Goal: Transaction & Acquisition: Purchase product/service

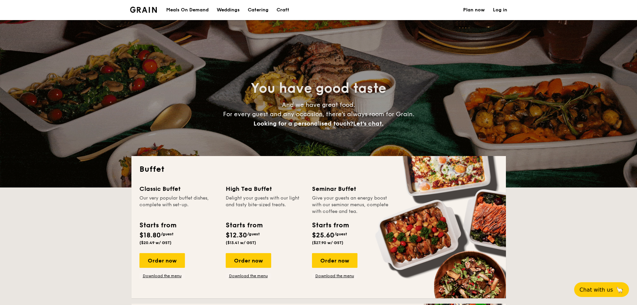
select select
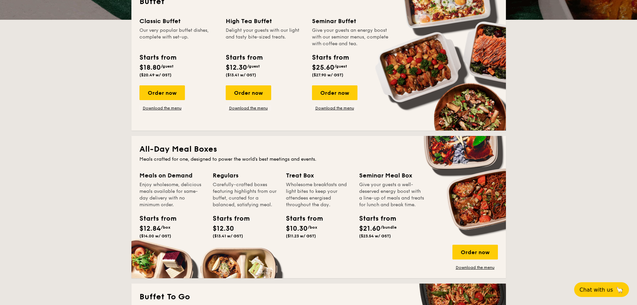
scroll to position [167, 0]
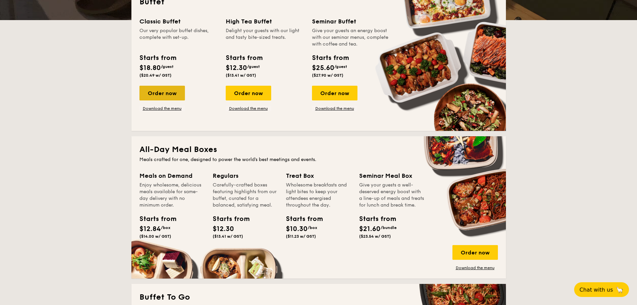
click at [161, 94] on div "Order now" at bounding box center [163, 93] width 46 height 15
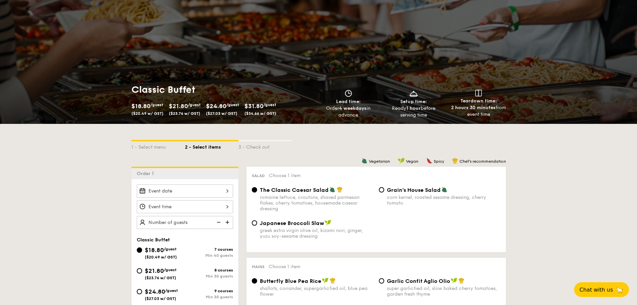
scroll to position [33, 0]
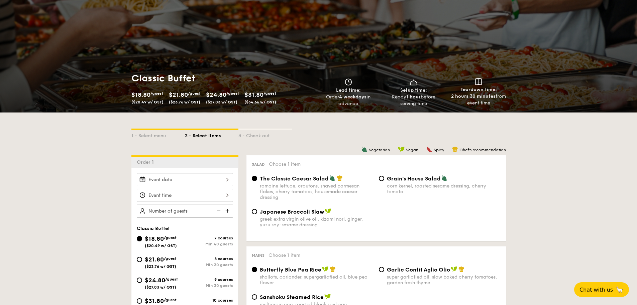
select select
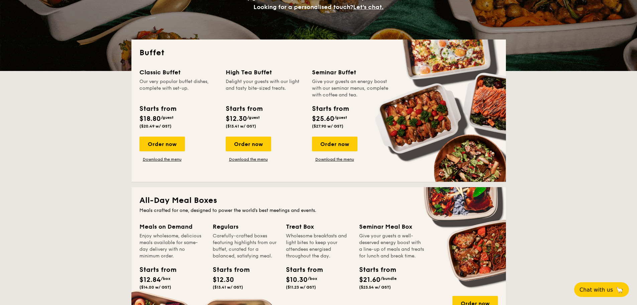
scroll to position [100, 0]
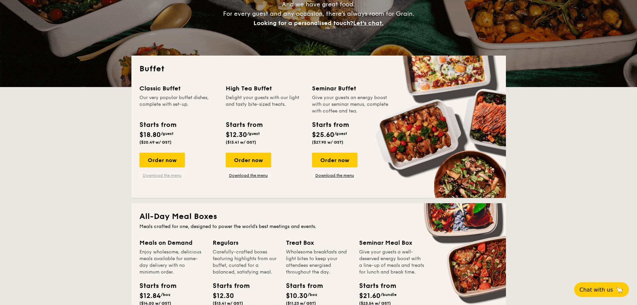
click at [158, 175] on link "Download the menu" at bounding box center [163, 175] width 46 height 5
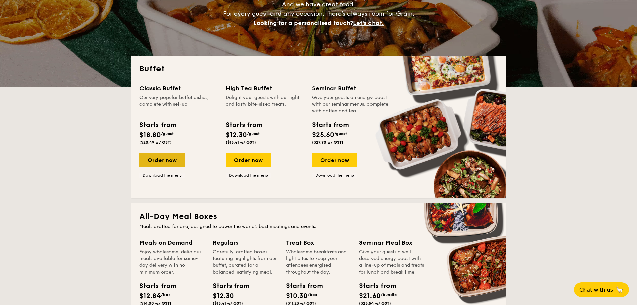
click at [161, 160] on div "Order now" at bounding box center [163, 160] width 46 height 15
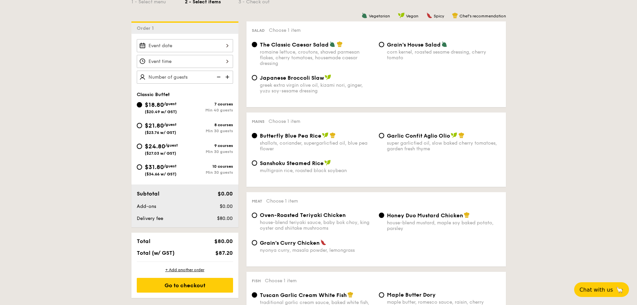
scroll to position [201, 0]
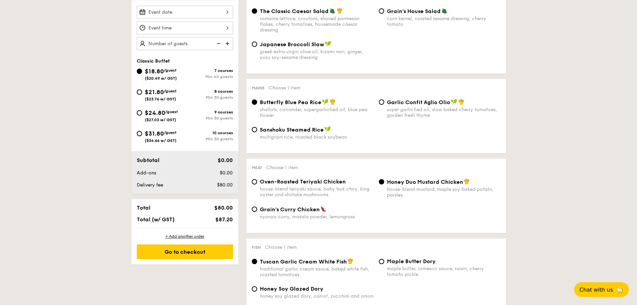
click at [159, 92] on span "$21.80" at bounding box center [154, 91] width 19 height 7
click at [142, 92] on input "$21.80 /guest ($23.76 w/ GST) 8 courses Min 30 guests" at bounding box center [139, 91] width 5 height 5
radio input "true"
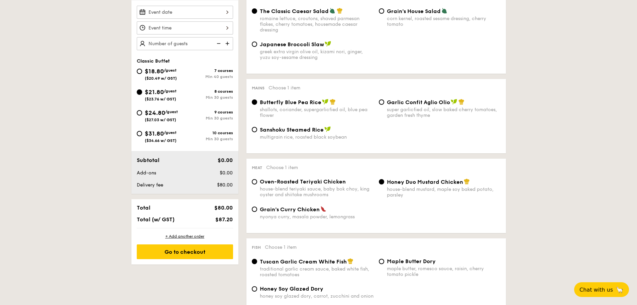
radio input "true"
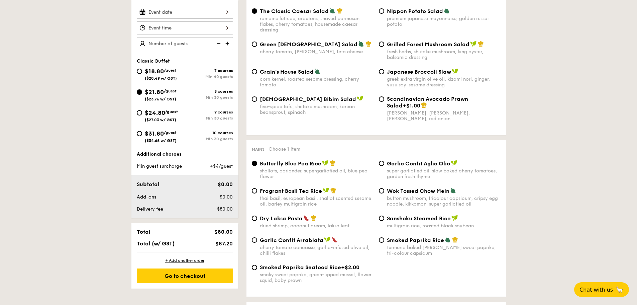
click at [167, 136] on div "$31.80 /guest ($34.66 w/ GST)" at bounding box center [161, 136] width 32 height 14
click at [142, 136] on input "$31.80 /guest ($34.66 w/ GST) 10 courses Min 30 guests" at bounding box center [139, 133] width 5 height 5
radio input "true"
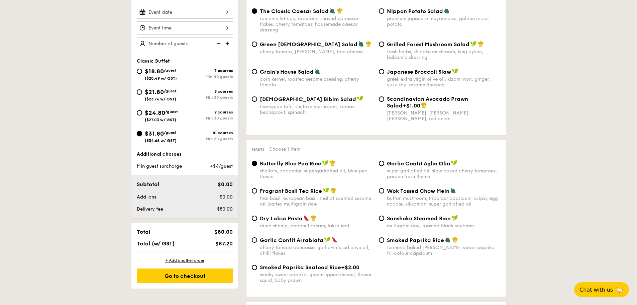
radio input "true"
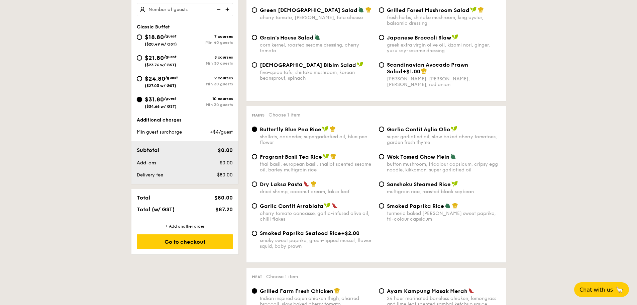
scroll to position [134, 0]
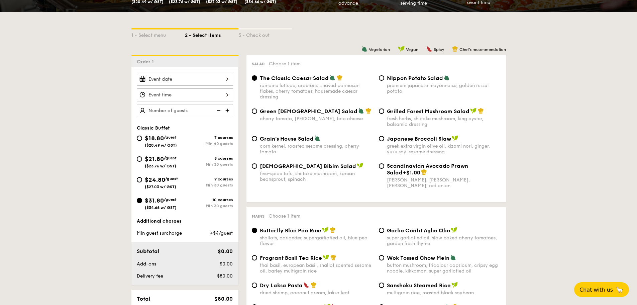
click at [152, 157] on span "$21.80" at bounding box center [154, 158] width 19 height 7
click at [142, 157] on input "$21.80 /guest ($23.76 w/ GST) 8 courses Min 30 guests" at bounding box center [139, 158] width 5 height 5
radio input "true"
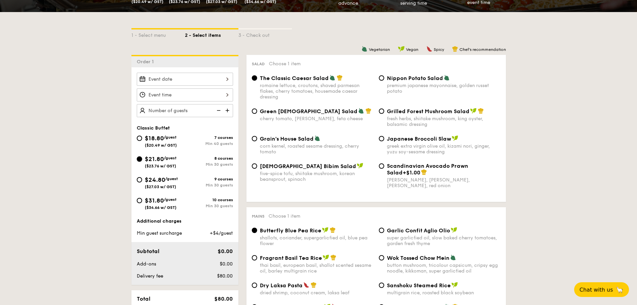
radio input "true"
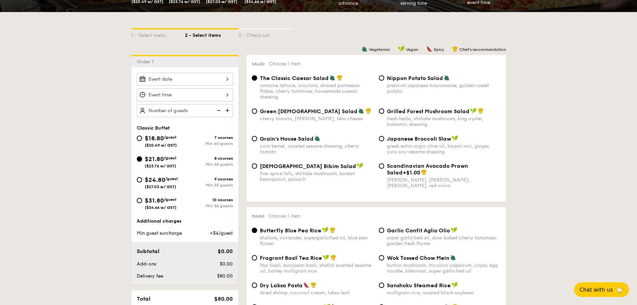
click at [154, 141] on span "$18.80" at bounding box center [154, 138] width 19 height 7
click at [142, 141] on input "$18.80 /guest ($20.49 w/ GST) 7 courses Min 40 guests" at bounding box center [139, 138] width 5 height 5
radio input "true"
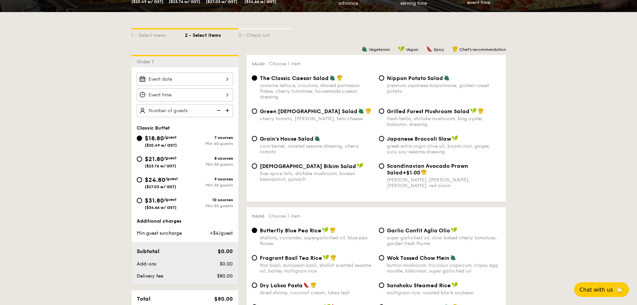
radio input "true"
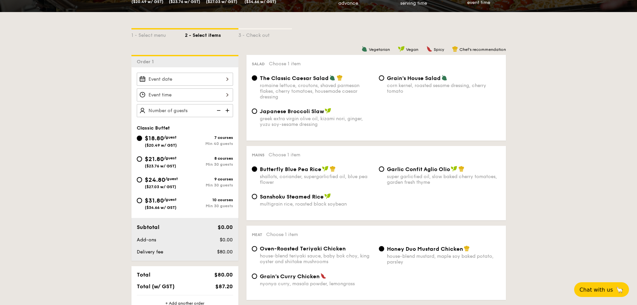
click at [154, 156] on span "$21.80" at bounding box center [154, 158] width 19 height 7
click at [142, 156] on input "$21.80 /guest ($23.76 w/ GST) 8 courses Min 30 guests" at bounding box center [139, 158] width 5 height 5
radio input "true"
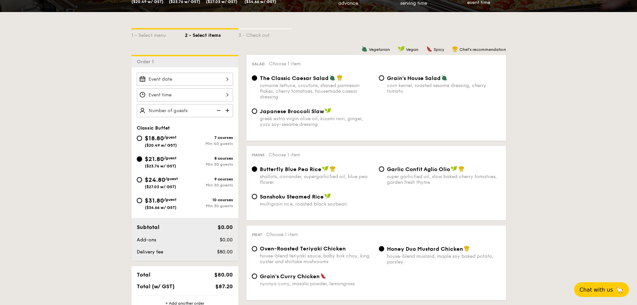
radio input "true"
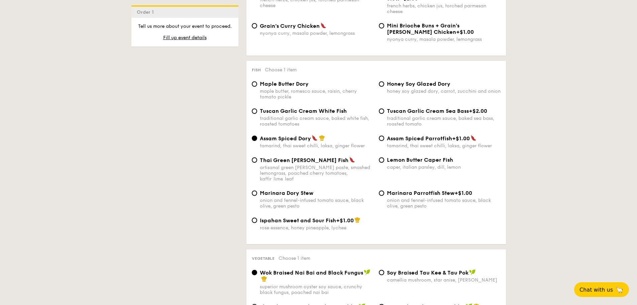
scroll to position [636, 0]
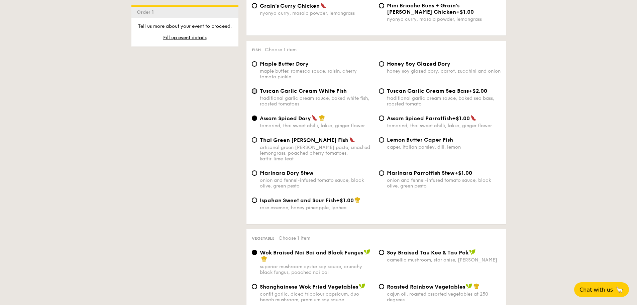
click at [255, 90] on input "Tuscan Garlic Cream White Fish traditional garlic cream sauce, baked white fish…" at bounding box center [254, 90] width 5 height 5
radio input "true"
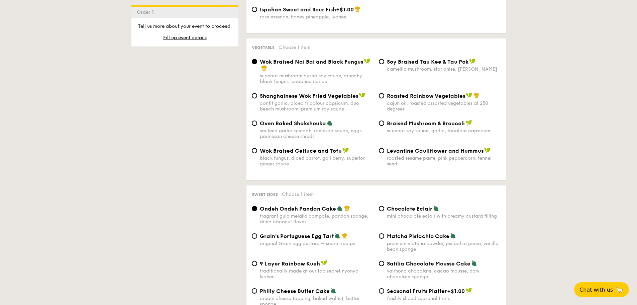
scroll to position [837, 0]
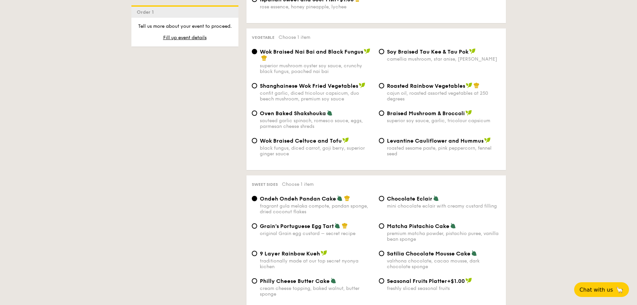
click at [609, 212] on div "1 - Select menu 2 - Select items 3 - Check out Order 1 Classic Buffet $18.80 /g…" at bounding box center [318, 57] width 637 height 1497
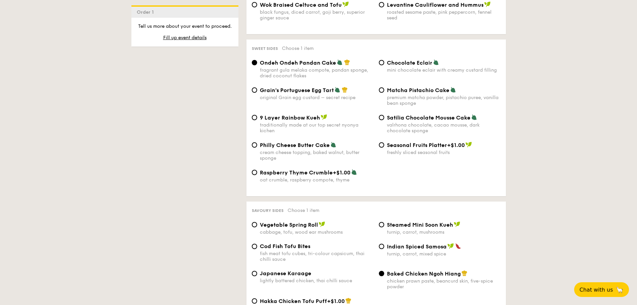
scroll to position [970, 0]
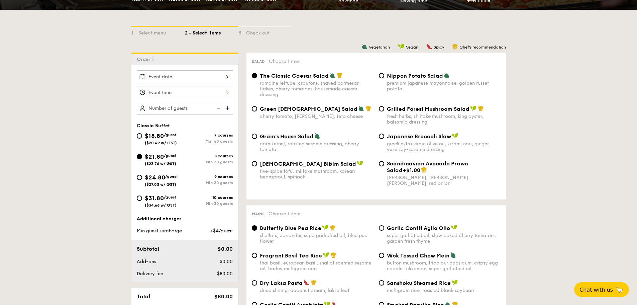
scroll to position [134, 0]
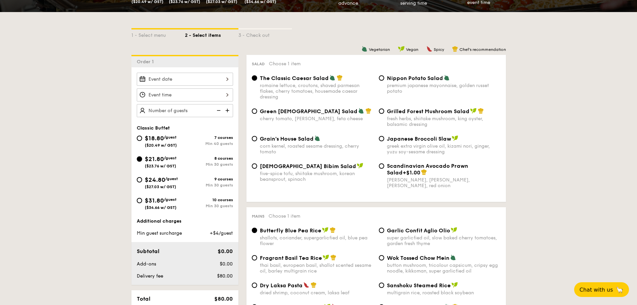
click at [179, 81] on div at bounding box center [185, 79] width 96 height 13
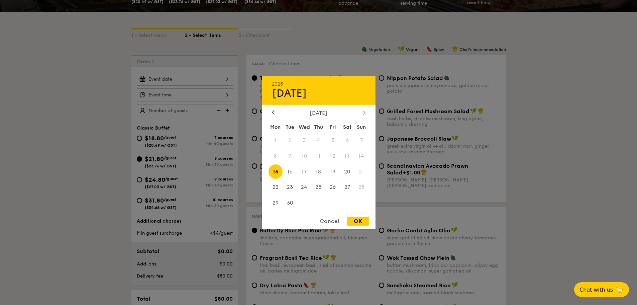
click at [364, 114] on icon at bounding box center [364, 112] width 3 height 4
click at [277, 201] on span "27" at bounding box center [276, 203] width 14 height 14
click at [361, 222] on div "OK" at bounding box center [358, 221] width 22 height 9
type input "[DATE]"
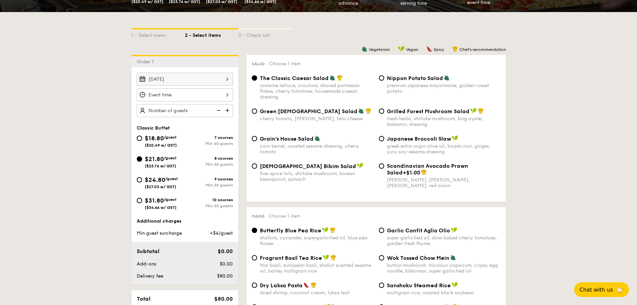
click at [225, 94] on div at bounding box center [185, 94] width 96 height 13
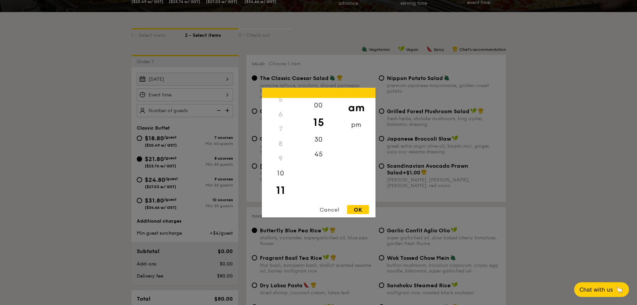
scroll to position [0, 0]
click at [285, 119] on div "1" at bounding box center [281, 119] width 38 height 15
click at [281, 119] on div "1" at bounding box center [281, 119] width 38 height 15
click at [280, 120] on div "1" at bounding box center [281, 119] width 38 height 15
click at [319, 138] on div "30" at bounding box center [319, 141] width 38 height 19
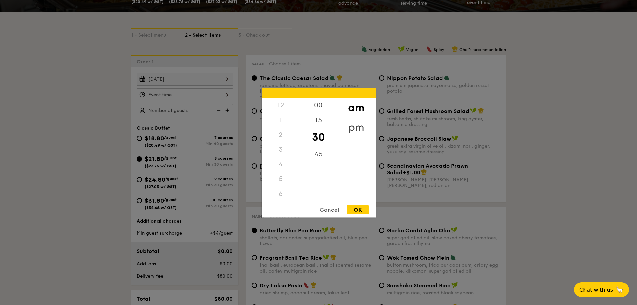
click at [352, 123] on div "pm" at bounding box center [357, 126] width 38 height 19
click at [277, 120] on div "1" at bounding box center [281, 121] width 38 height 19
click at [354, 210] on div "OK" at bounding box center [358, 209] width 22 height 9
type input "1:30PM"
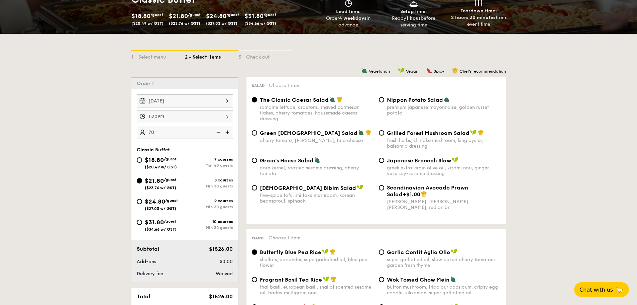
scroll to position [100, 0]
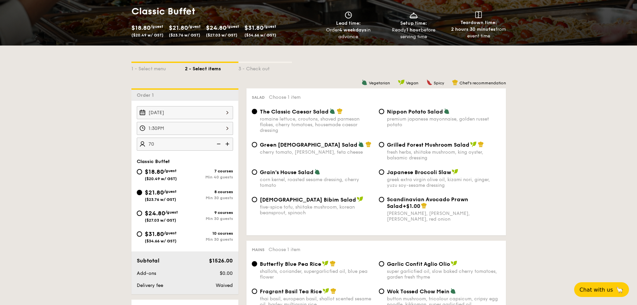
type input "70 guests"
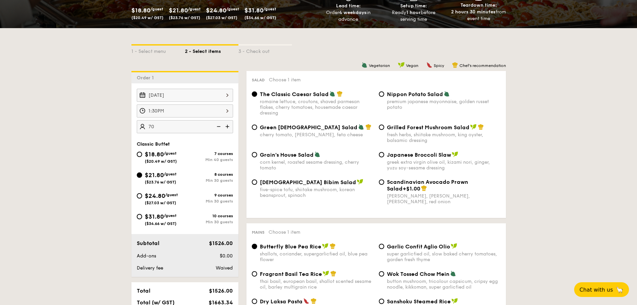
scroll to position [167, 0]
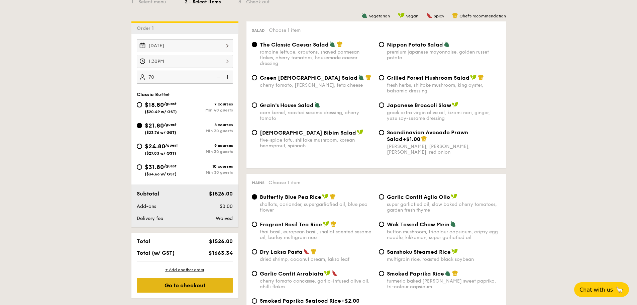
click at [183, 280] on div "Go to checkout" at bounding box center [185, 285] width 96 height 15
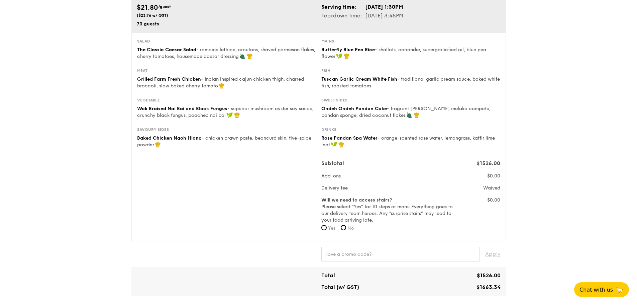
scroll to position [33, 0]
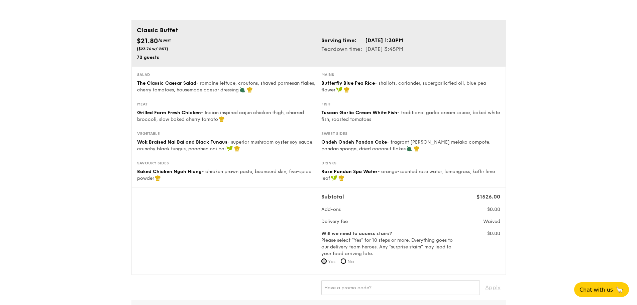
click at [324, 261] on input "Yes" at bounding box center [324, 260] width 5 height 5
radio input "true"
click at [354, 261] on span "No" at bounding box center [351, 262] width 7 height 6
click at [346, 261] on input "No" at bounding box center [343, 260] width 5 height 5
radio input "true"
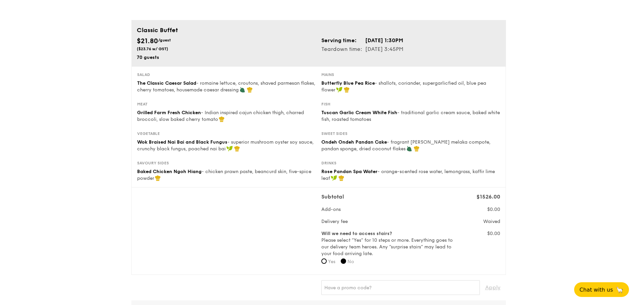
click at [330, 260] on span "Yes" at bounding box center [331, 262] width 7 height 6
click at [327, 260] on input "Yes" at bounding box center [324, 260] width 5 height 5
radio input "true"
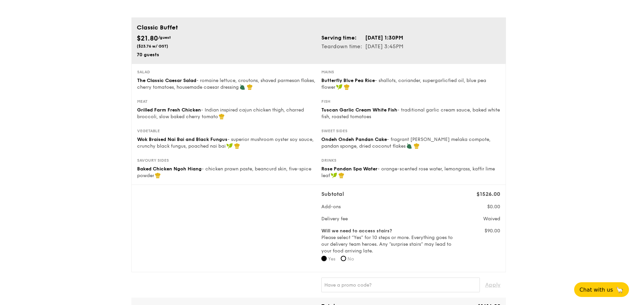
scroll to position [0, 0]
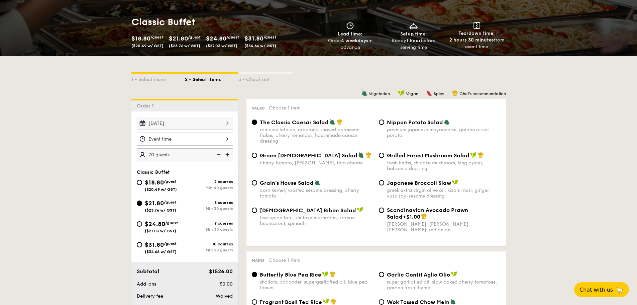
scroll to position [100, 0]
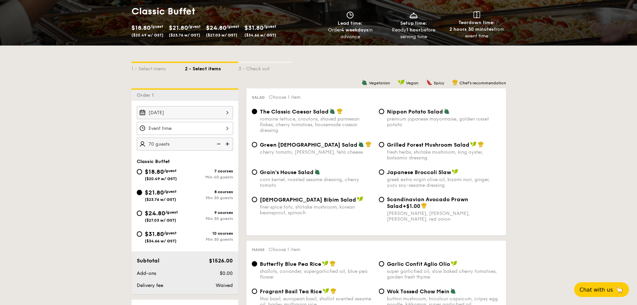
select select
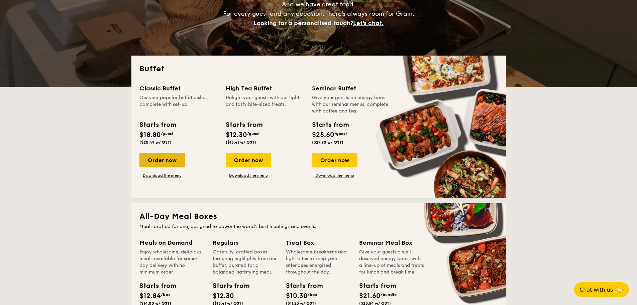
click at [152, 164] on div "Order now" at bounding box center [163, 160] width 46 height 15
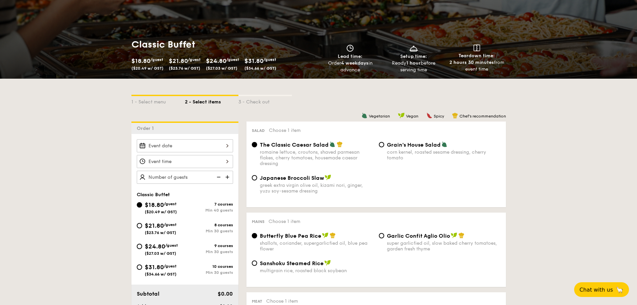
scroll to position [167, 0]
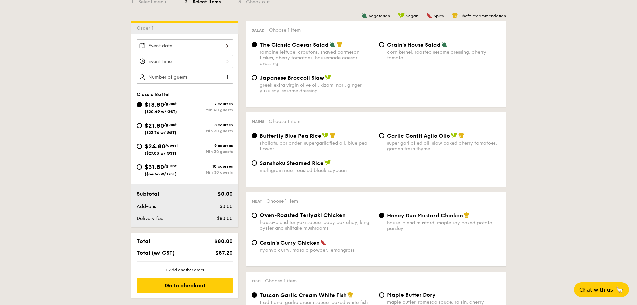
click at [153, 148] on span "$24.80" at bounding box center [155, 146] width 20 height 7
click at [142, 148] on input "$24.80 /guest ($27.03 w/ GST) 9 courses Min 30 guests" at bounding box center [139, 146] width 5 height 5
radio input "true"
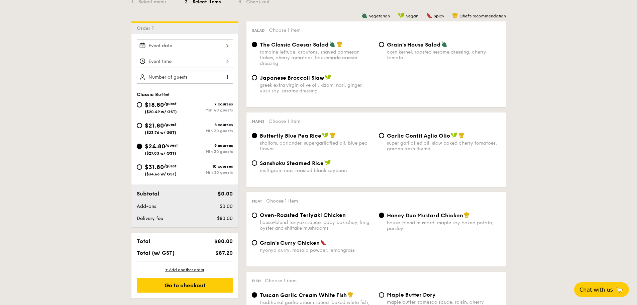
radio input "true"
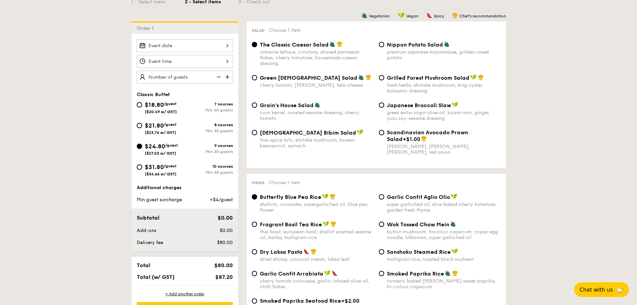
click at [171, 171] on div "$31.80 /guest ($34.66 w/ GST)" at bounding box center [161, 169] width 32 height 14
click at [142, 170] on input "$31.80 /guest ($34.66 w/ GST) 10 courses Min 30 guests" at bounding box center [139, 166] width 5 height 5
radio input "true"
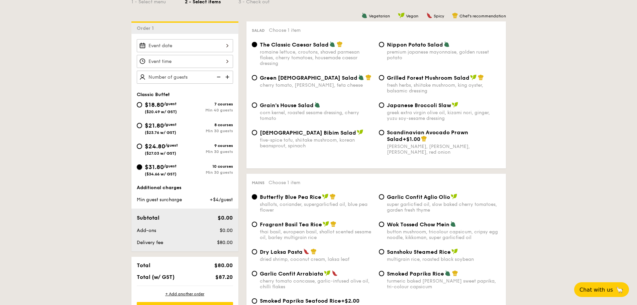
radio input "true"
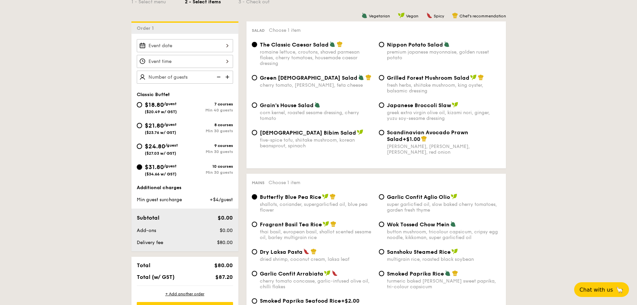
radio input "true"
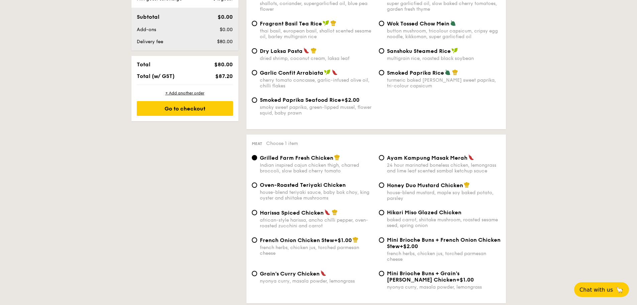
scroll to position [201, 0]
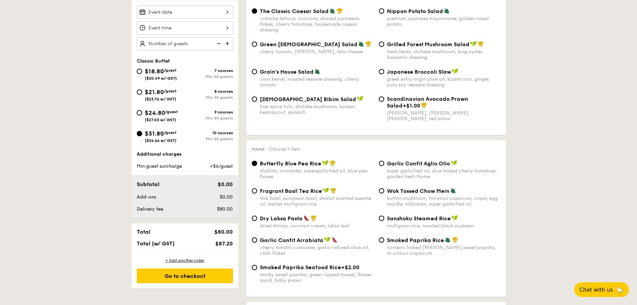
click at [153, 114] on span "$24.80" at bounding box center [155, 112] width 20 height 7
click at [142, 114] on input "$24.80 /guest ($27.03 w/ GST) 9 courses Min 30 guests" at bounding box center [139, 112] width 5 height 5
radio input "true"
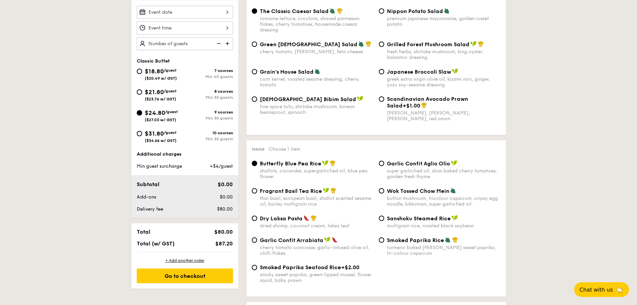
radio input "true"
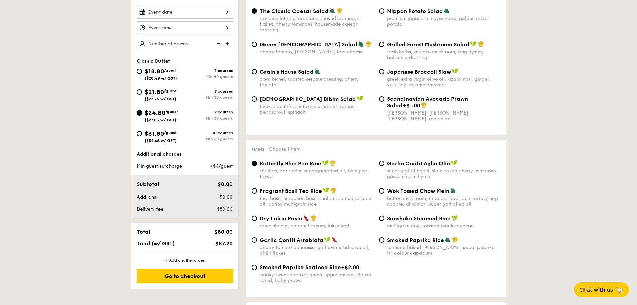
radio input "true"
